Goal: Information Seeking & Learning: Learn about a topic

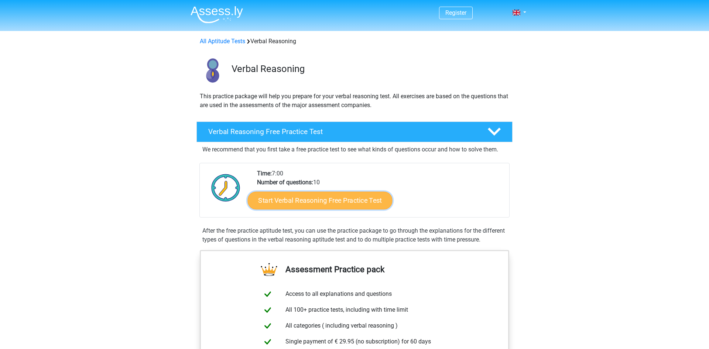
click at [363, 201] on link "Start Verbal Reasoning Free Practice Test" at bounding box center [320, 201] width 145 height 18
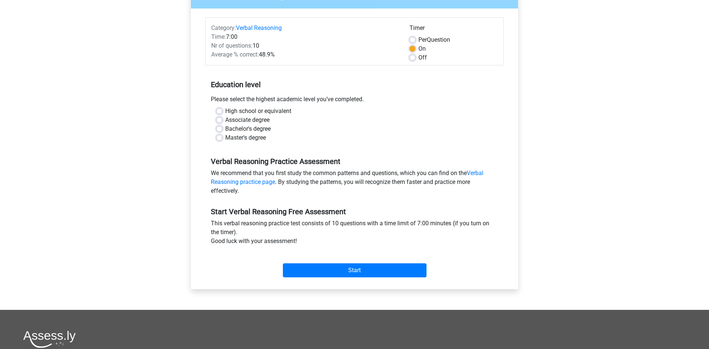
scroll to position [77, 0]
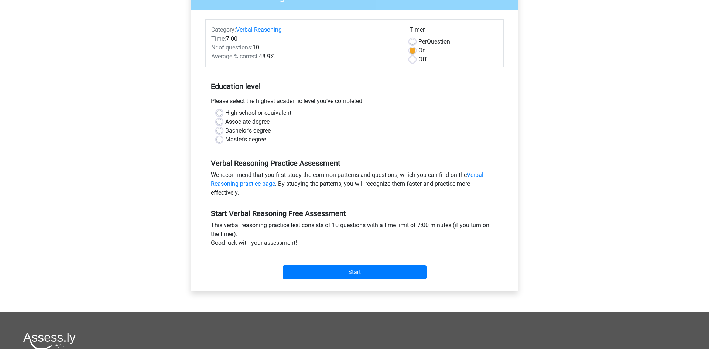
click at [264, 128] on label "Bachelor's degree" at bounding box center [247, 130] width 45 height 9
click at [222, 128] on input "Bachelor's degree" at bounding box center [219, 129] width 6 height 7
radio input "true"
click at [348, 270] on input "Start" at bounding box center [355, 272] width 144 height 14
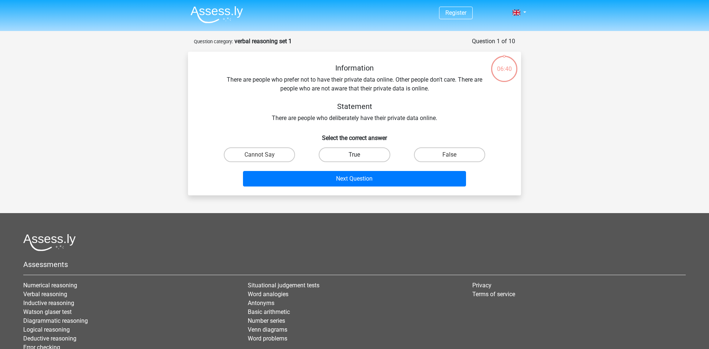
click at [360, 156] on label "True" at bounding box center [353, 154] width 71 height 15
click at [359, 156] on input "True" at bounding box center [356, 157] width 5 height 5
radio input "true"
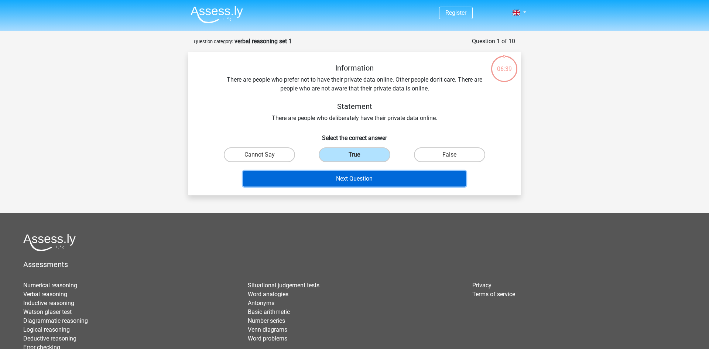
click at [365, 179] on button "Next Question" at bounding box center [354, 178] width 223 height 15
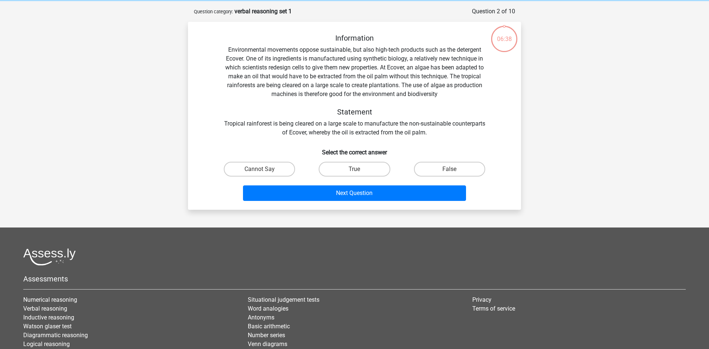
scroll to position [37, 0]
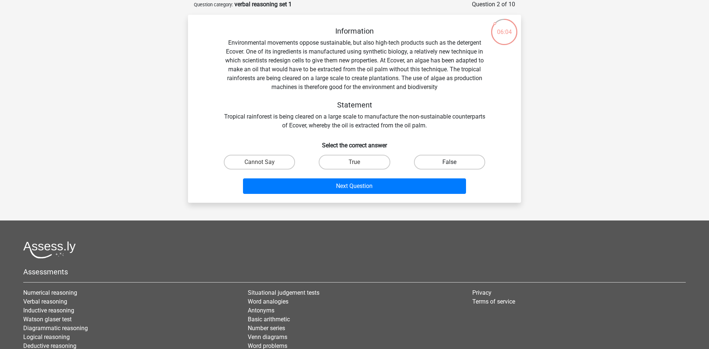
click at [469, 162] on label "False" at bounding box center [449, 162] width 71 height 15
click at [454, 162] on input "False" at bounding box center [451, 164] width 5 height 5
radio input "true"
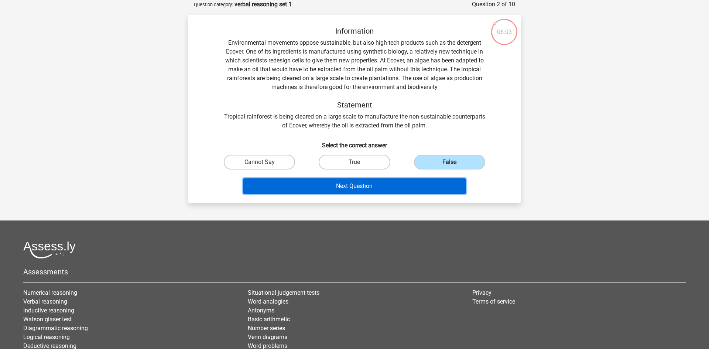
click at [421, 182] on button "Next Question" at bounding box center [354, 185] width 223 height 15
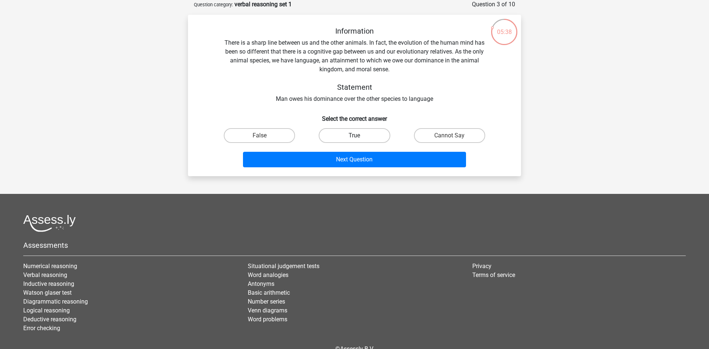
click at [358, 134] on label "True" at bounding box center [353, 135] width 71 height 15
click at [358, 135] on input "True" at bounding box center [356, 137] width 5 height 5
radio input "true"
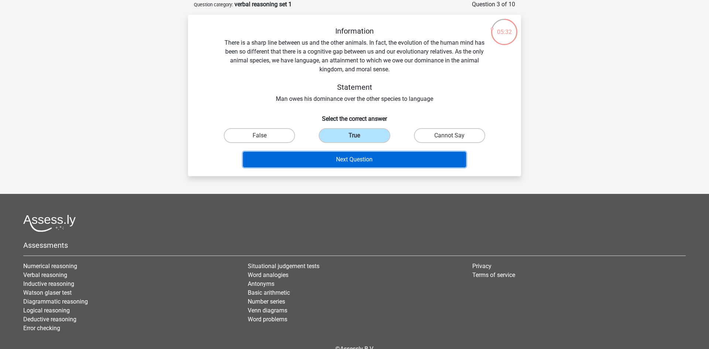
click at [361, 163] on button "Next Question" at bounding box center [354, 159] width 223 height 15
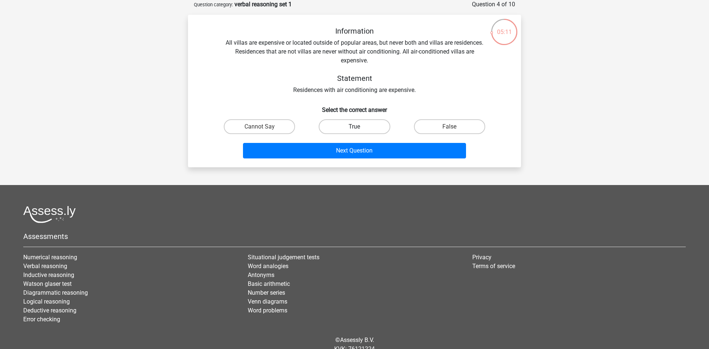
click at [368, 120] on label "True" at bounding box center [353, 126] width 71 height 15
click at [359, 127] on input "True" at bounding box center [356, 129] width 5 height 5
radio input "true"
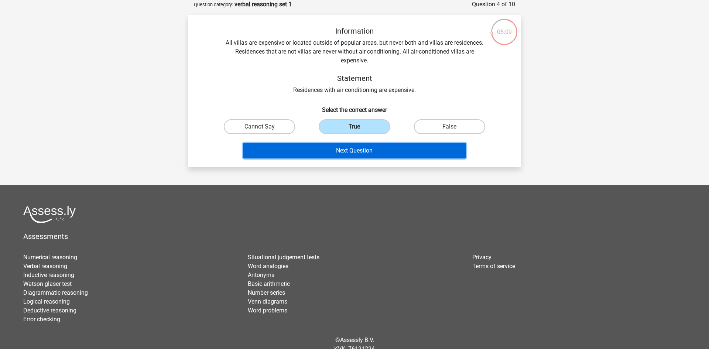
click at [373, 147] on button "Next Question" at bounding box center [354, 150] width 223 height 15
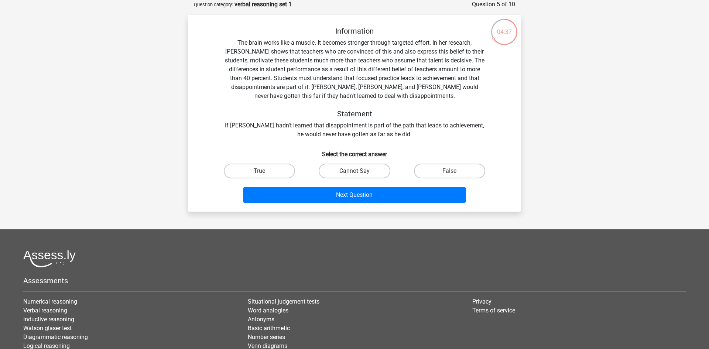
click at [262, 175] on input "True" at bounding box center [261, 173] width 5 height 5
radio input "true"
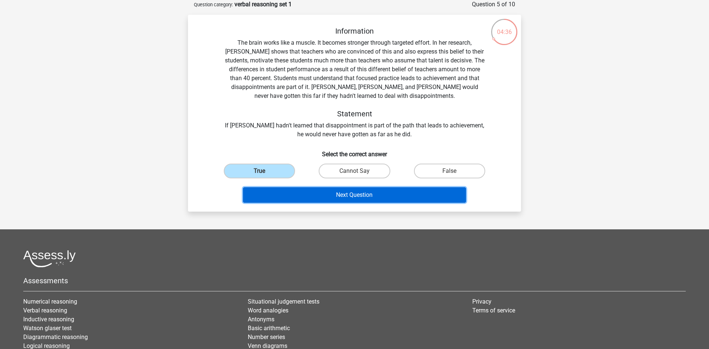
click at [278, 194] on button "Next Question" at bounding box center [354, 194] width 223 height 15
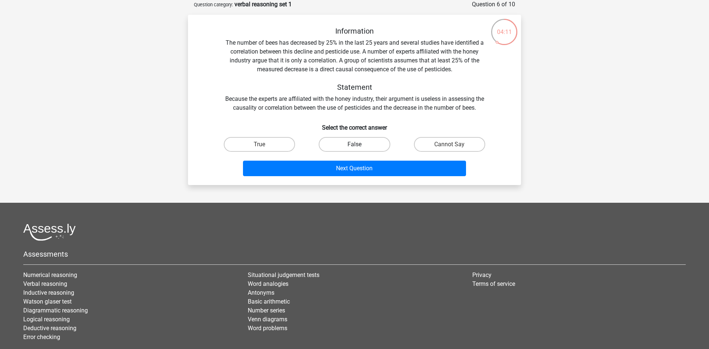
click at [361, 140] on label "False" at bounding box center [353, 144] width 71 height 15
click at [359, 144] on input "False" at bounding box center [356, 146] width 5 height 5
radio input "true"
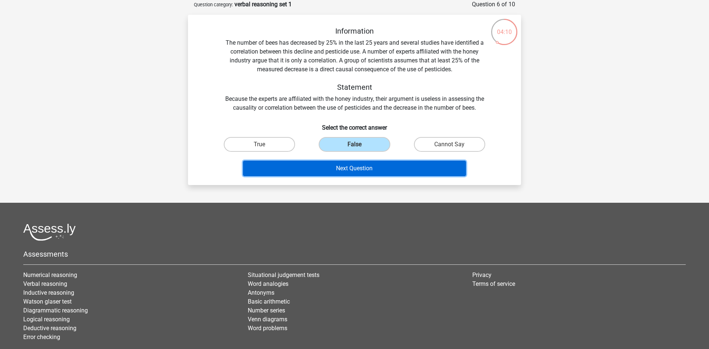
click at [365, 167] on button "Next Question" at bounding box center [354, 168] width 223 height 15
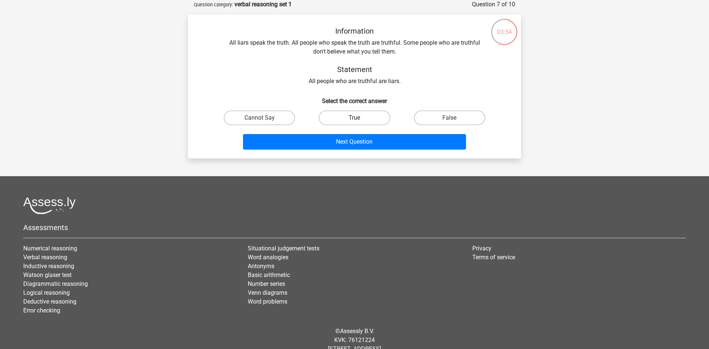
click at [385, 118] on label "True" at bounding box center [353, 117] width 71 height 15
click at [359, 118] on input "True" at bounding box center [356, 120] width 5 height 5
radio input "true"
click at [479, 123] on label "False" at bounding box center [449, 117] width 71 height 15
click at [454, 123] on input "False" at bounding box center [451, 120] width 5 height 5
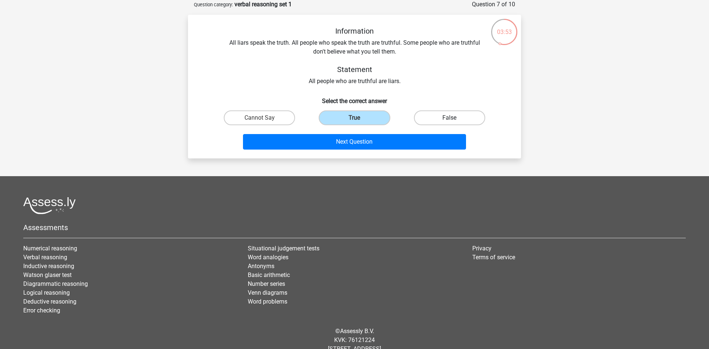
radio input "true"
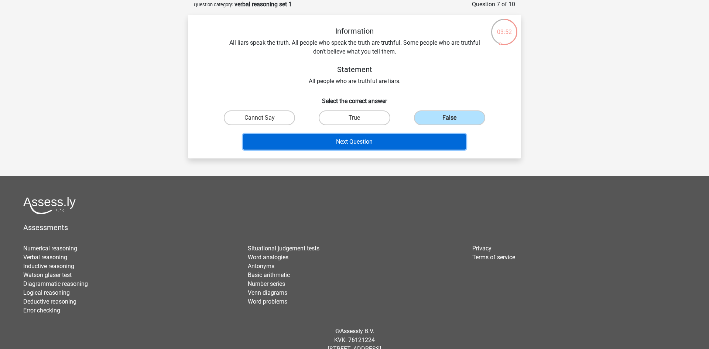
click at [424, 135] on button "Next Question" at bounding box center [354, 141] width 223 height 15
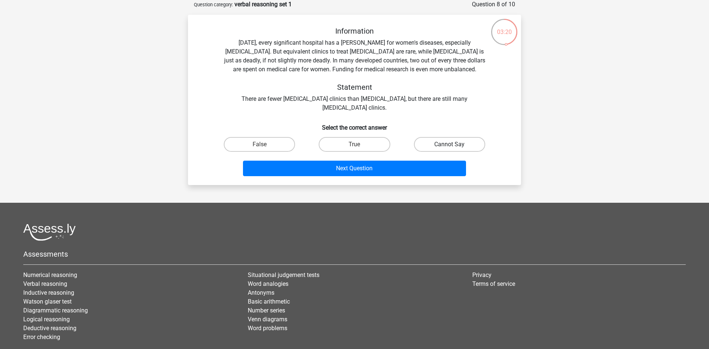
click at [456, 143] on label "Cannot Say" at bounding box center [449, 144] width 71 height 15
click at [454, 144] on input "Cannot Say" at bounding box center [451, 146] width 5 height 5
radio input "true"
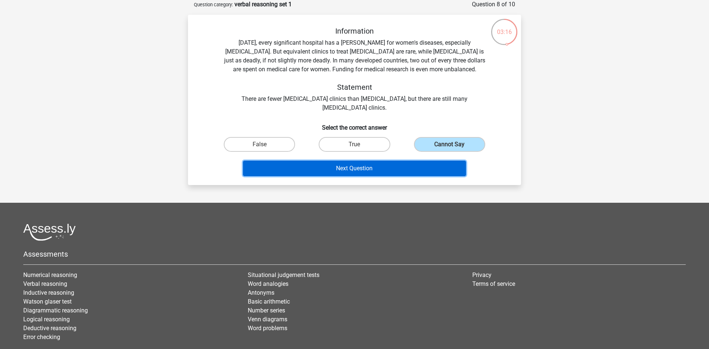
click at [407, 169] on button "Next Question" at bounding box center [354, 168] width 223 height 15
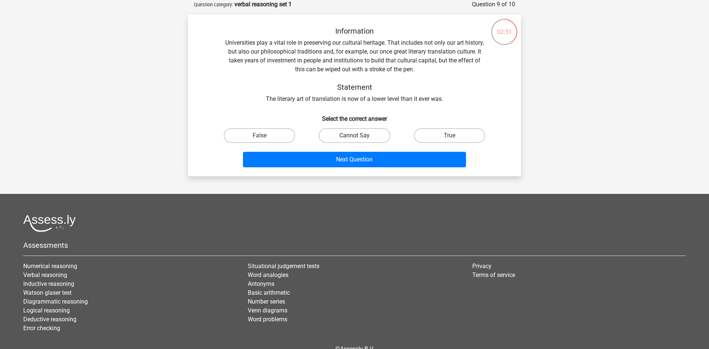
click at [373, 139] on label "Cannot Say" at bounding box center [353, 135] width 71 height 15
click at [359, 139] on input "Cannot Say" at bounding box center [356, 137] width 5 height 5
radio input "true"
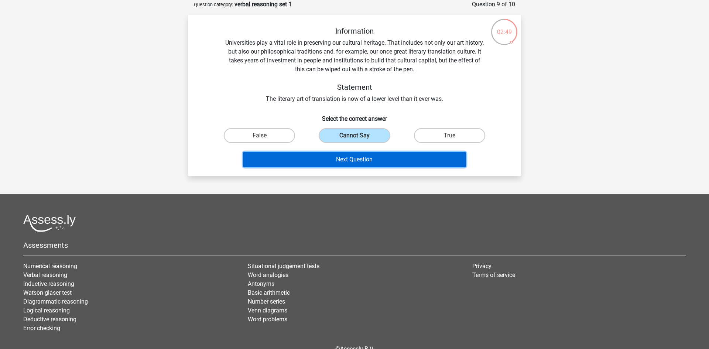
click at [416, 160] on button "Next Question" at bounding box center [354, 159] width 223 height 15
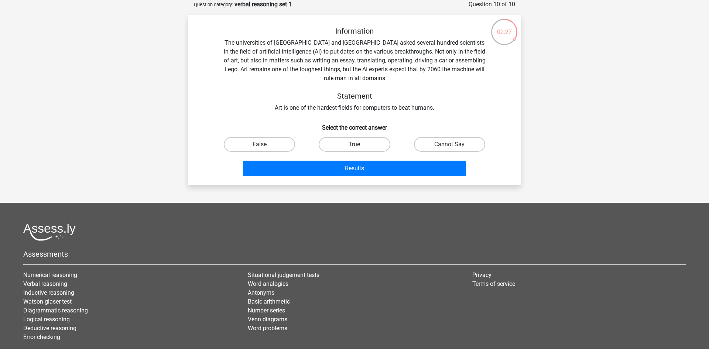
click at [355, 139] on label "True" at bounding box center [353, 144] width 71 height 15
click at [355, 144] on input "True" at bounding box center [356, 146] width 5 height 5
radio input "true"
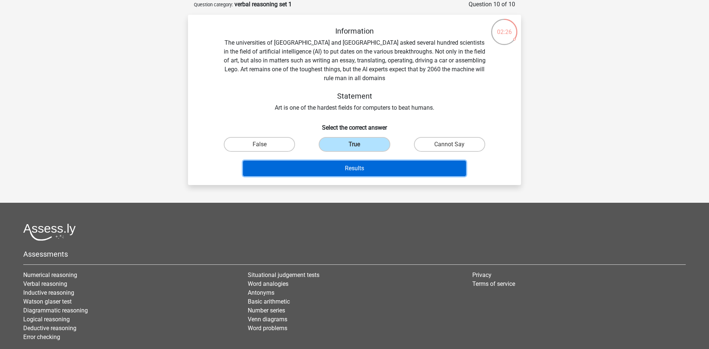
click at [369, 175] on button "Results" at bounding box center [354, 168] width 223 height 15
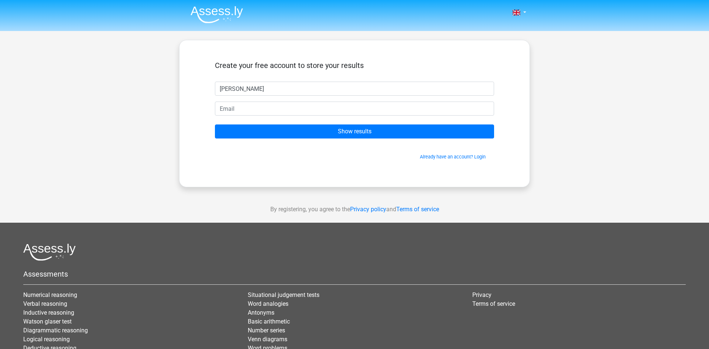
type input "daniela"
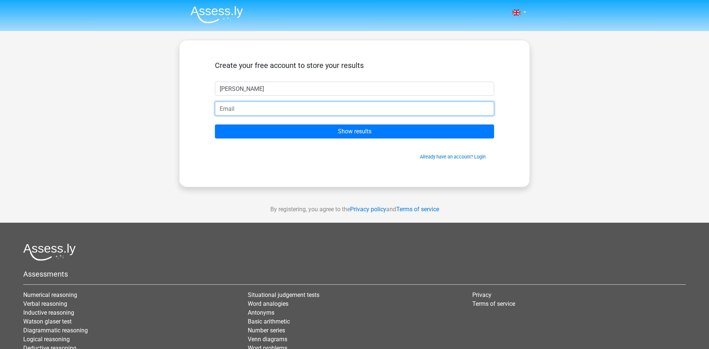
click at [286, 110] on input "email" at bounding box center [354, 108] width 279 height 14
type input "danielacoc28@gmail.com"
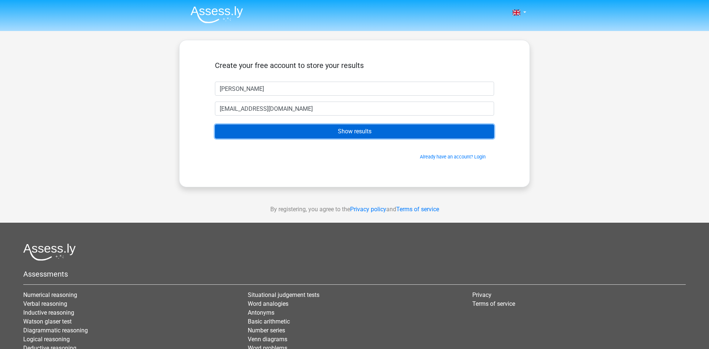
click at [300, 130] on input "Show results" at bounding box center [354, 131] width 279 height 14
